Goal: Information Seeking & Learning: Learn about a topic

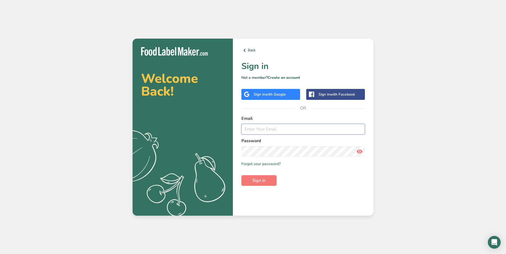
click at [260, 133] on input "email" at bounding box center [302, 129] width 123 height 11
type input "[EMAIL_ADDRESS][DOMAIN_NAME]"
click at [265, 178] on span "Sign in" at bounding box center [258, 181] width 13 height 6
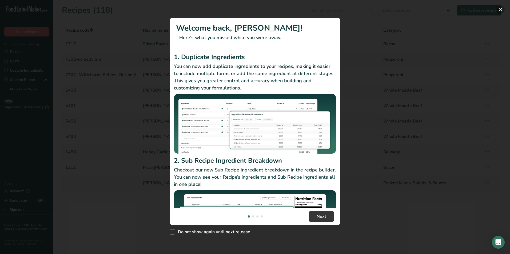
click at [501, 9] on button "New Features" at bounding box center [500, 9] width 9 height 9
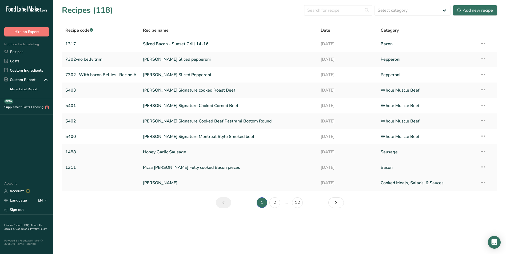
click at [214, 168] on link "Pizza [PERSON_NAME] Fully cooked Bacon pieces" at bounding box center [228, 167] width 171 height 11
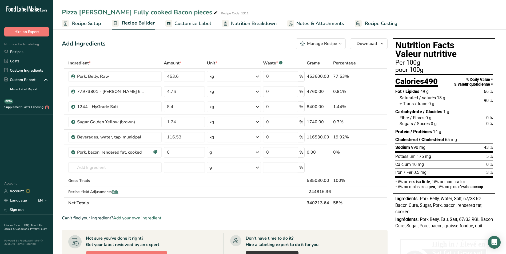
click at [233, 21] on span "Nutrition Breakdown" at bounding box center [254, 23] width 46 height 7
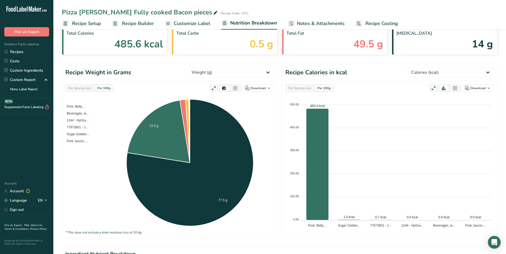
scroll to position [53, 0]
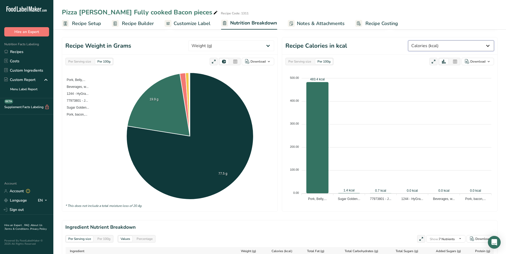
click at [488, 44] on select "Weight (g) Calories (kcal) Energy KJ (kj) Total Fat (g) Saturated Fat (g) Trans…" at bounding box center [451, 46] width 86 height 11
select select "Water"
click at [428, 41] on select "Weight (g) Calories (kcal) Energy KJ (kj) Total Fat (g) Saturated Fat (g) Trans…" at bounding box center [451, 46] width 86 height 11
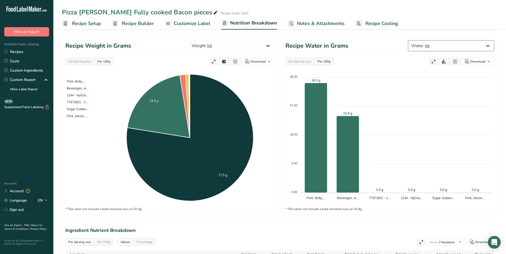
click at [488, 44] on select "Weight (g) Calories (kcal) Energy KJ (kj) Total Fat (g) Saturated Fat (g) Trans…" at bounding box center [451, 46] width 86 height 11
click at [428, 41] on select "Weight (g) Calories (kcal) Energy KJ (kj) Total Fat (g) Saturated Fat (g) Trans…" at bounding box center [451, 46] width 86 height 11
click at [489, 45] on select "Weight (g) Calories (kcal) Energy KJ (kj) Total Fat (g) Saturated Fat (g) Trans…" at bounding box center [451, 46] width 86 height 11
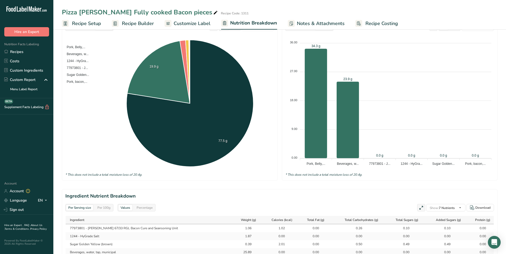
scroll to position [0, 0]
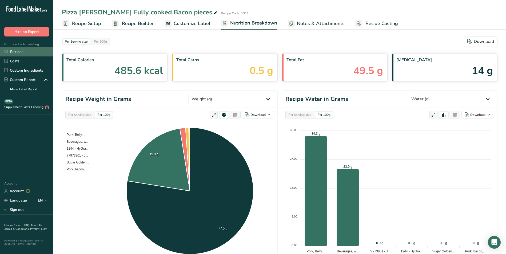
click at [16, 49] on link "Recipes" at bounding box center [26, 51] width 53 height 9
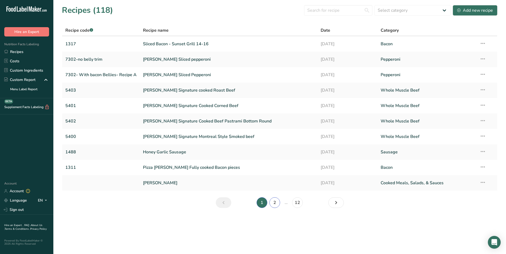
click at [275, 202] on link "2" at bounding box center [274, 203] width 11 height 11
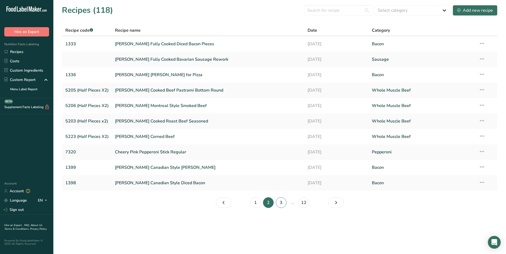
click at [283, 202] on link "3" at bounding box center [281, 203] width 11 height 11
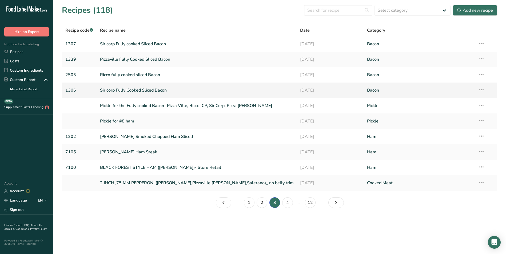
click at [165, 90] on link "Sir corp Fully Cooked Sliced Bacon" at bounding box center [197, 90] width 194 height 11
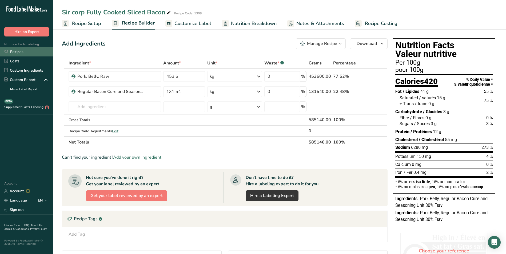
click at [16, 51] on link "Recipes" at bounding box center [26, 51] width 53 height 9
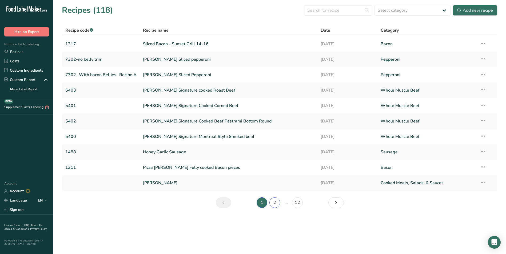
click at [273, 202] on link "2" at bounding box center [274, 203] width 11 height 11
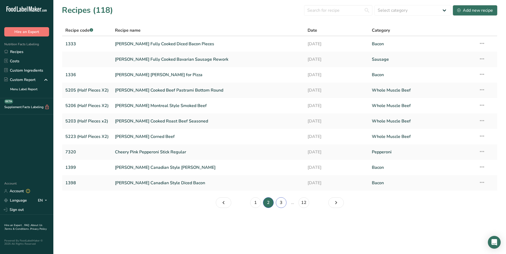
click at [282, 203] on link "3" at bounding box center [281, 203] width 11 height 11
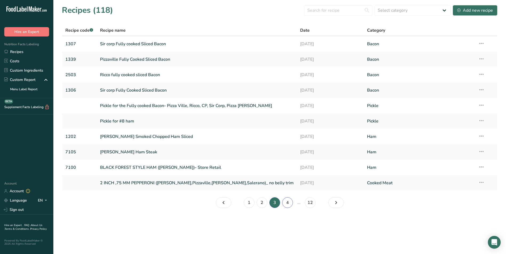
click at [287, 201] on link "4" at bounding box center [287, 203] width 11 height 11
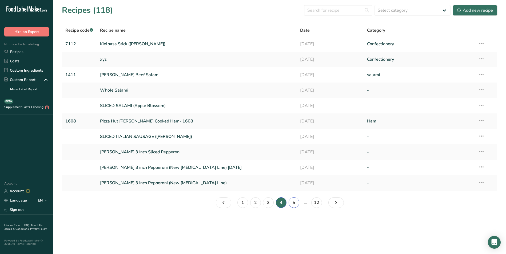
click at [291, 203] on link "5" at bounding box center [293, 203] width 11 height 11
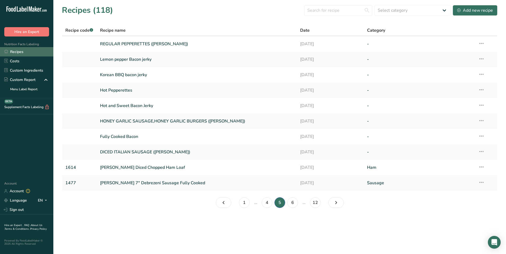
click at [18, 49] on link "Recipes" at bounding box center [26, 51] width 53 height 9
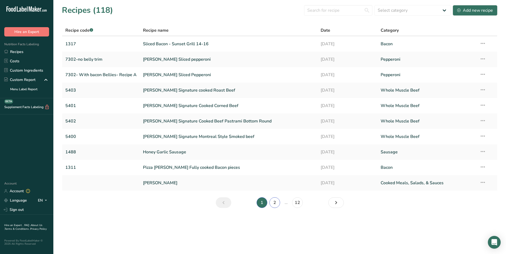
click at [275, 205] on link "2" at bounding box center [274, 203] width 11 height 11
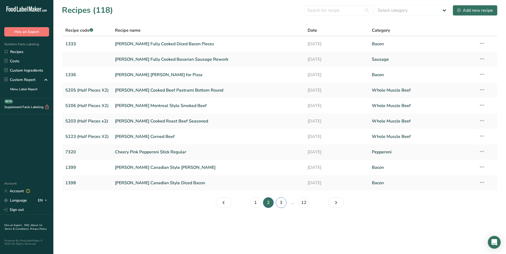
click at [282, 203] on link "3" at bounding box center [281, 203] width 11 height 11
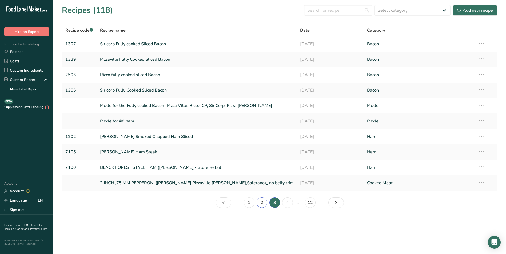
click at [261, 203] on link "2" at bounding box center [262, 203] width 11 height 11
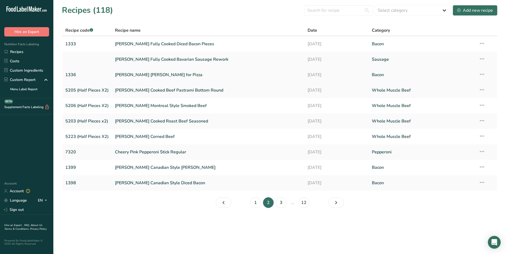
click at [161, 74] on link "[PERSON_NAME] [PERSON_NAME] for Pizza" at bounding box center [208, 74] width 186 height 11
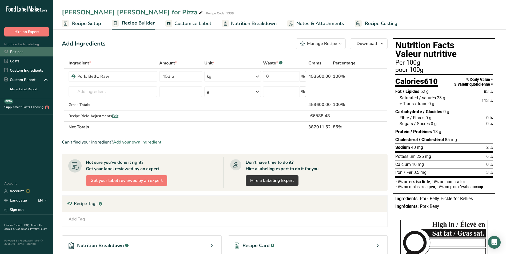
click at [15, 49] on link "Recipes" at bounding box center [26, 51] width 53 height 9
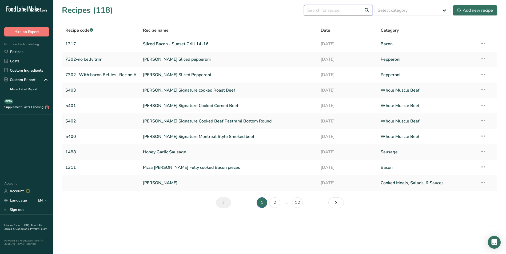
click at [313, 11] on input "text" at bounding box center [338, 10] width 68 height 11
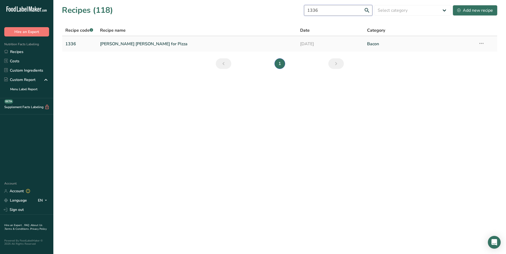
type input "1336"
click at [147, 43] on link "[PERSON_NAME] [PERSON_NAME] for Pizza" at bounding box center [197, 43] width 194 height 11
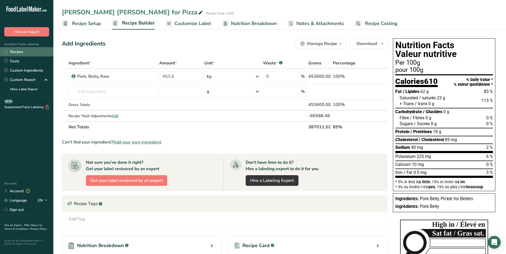
click at [15, 52] on link "Recipes" at bounding box center [26, 51] width 53 height 9
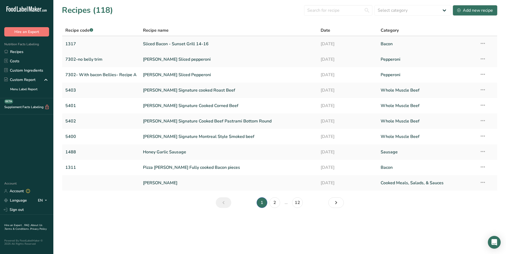
click at [178, 42] on link "Sliced Bacon - Sunset Grill 14-16" at bounding box center [228, 43] width 171 height 11
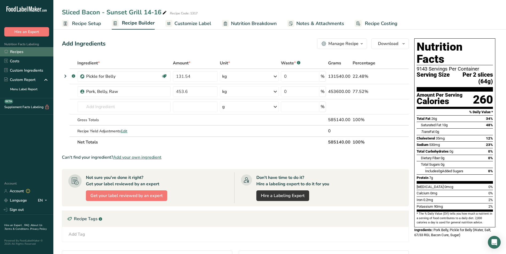
click at [19, 51] on link "Recipes" at bounding box center [26, 51] width 53 height 9
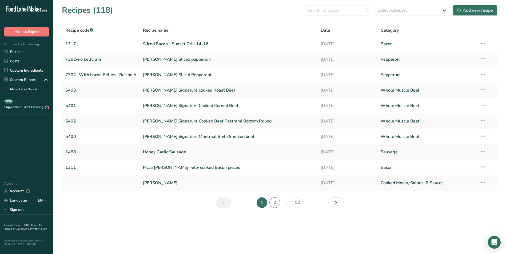
click at [275, 202] on link "2" at bounding box center [274, 203] width 11 height 11
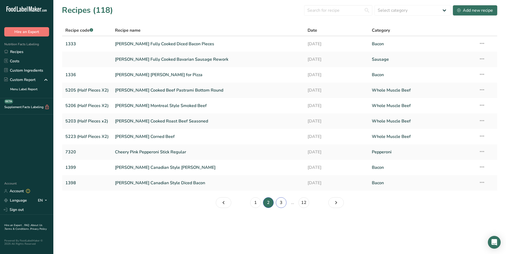
click at [281, 202] on link "3" at bounding box center [281, 203] width 11 height 11
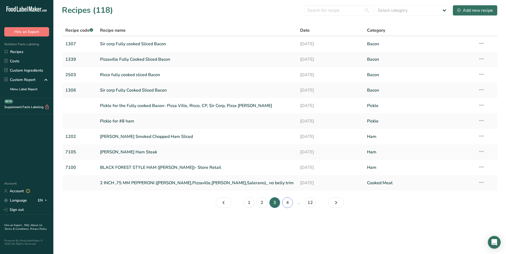
click at [287, 203] on link "4" at bounding box center [287, 203] width 11 height 11
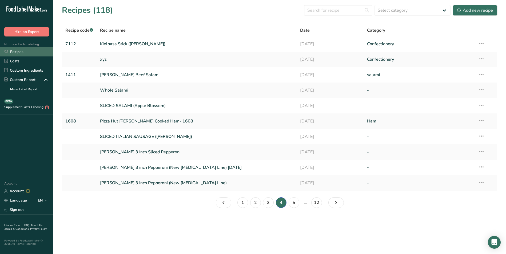
click at [18, 51] on link "Recipes" at bounding box center [26, 51] width 53 height 9
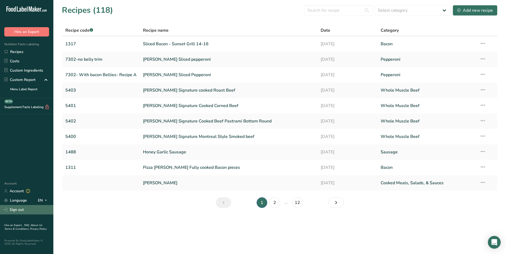
click at [19, 210] on link "Sign out" at bounding box center [26, 209] width 53 height 9
